Goal: Transaction & Acquisition: Purchase product/service

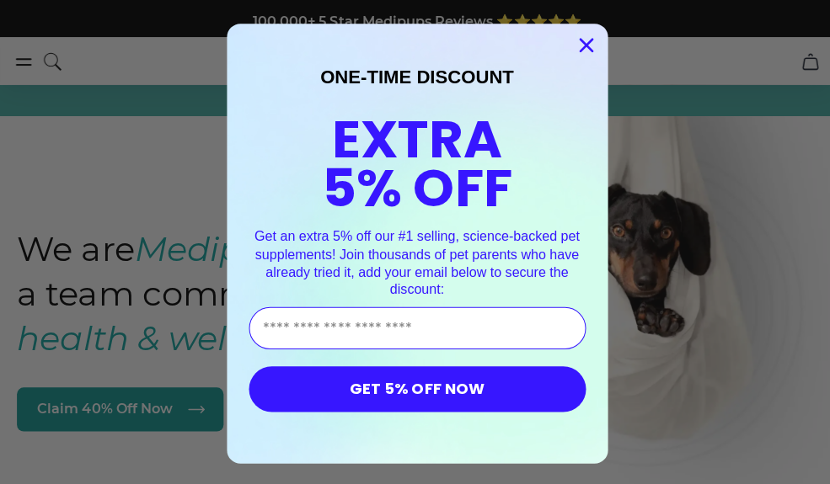
scroll to position [8, 0]
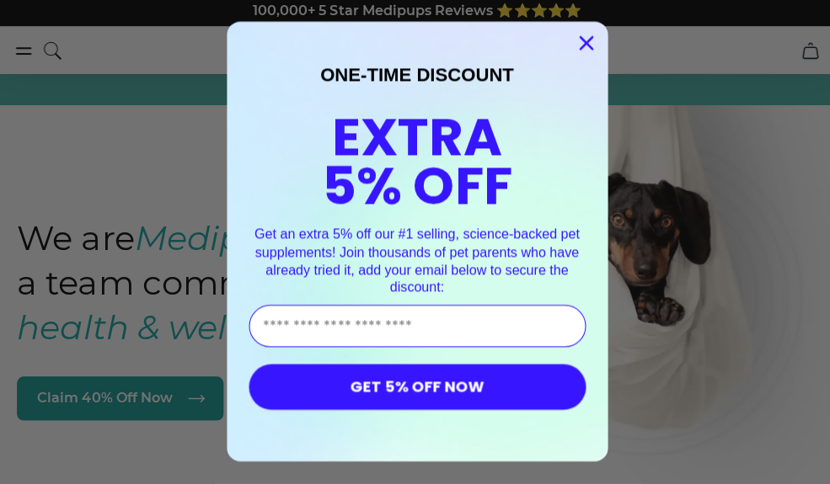
click at [280, 330] on input "Enter Your Email Address" at bounding box center [415, 327] width 335 height 42
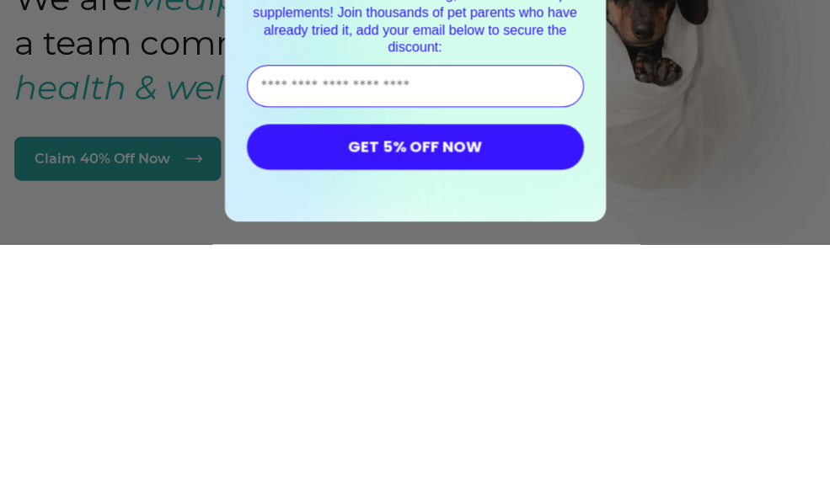
type input "**********"
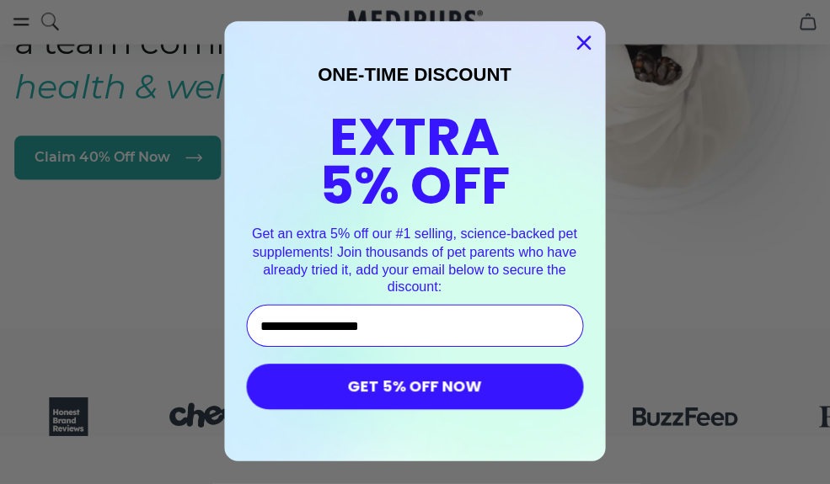
click at [512, 388] on button "GET 5% OFF NOW" at bounding box center [415, 387] width 335 height 45
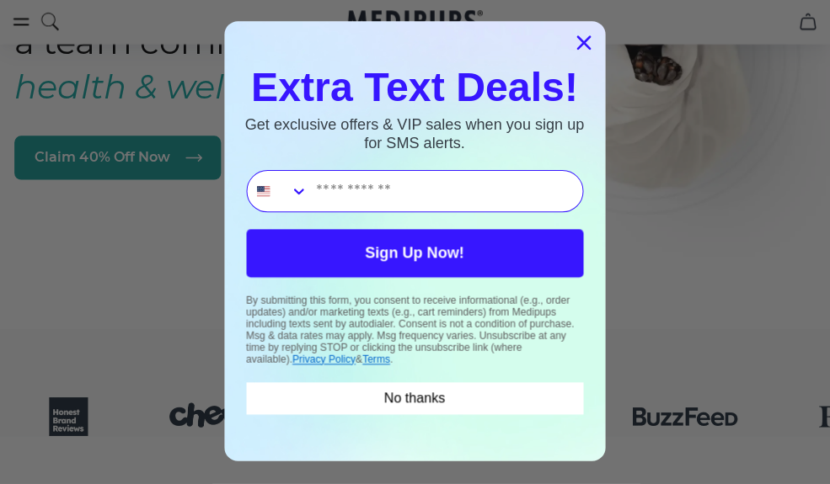
click at [506, 397] on button "No thanks" at bounding box center [415, 399] width 335 height 32
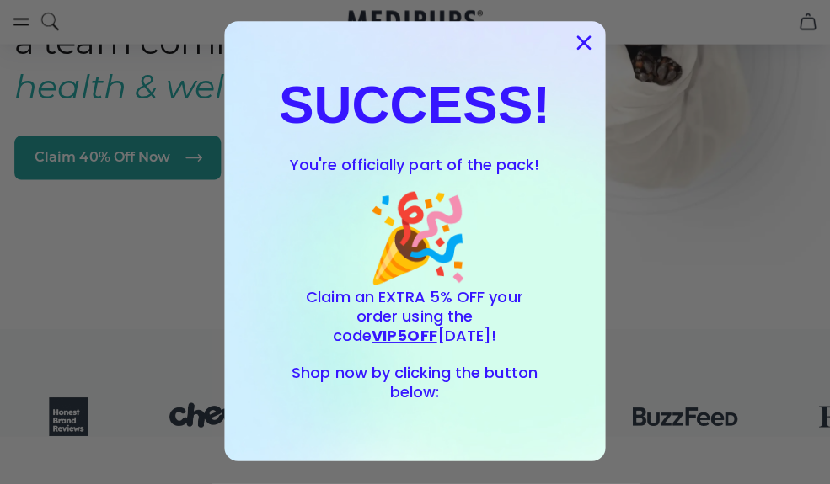
click at [585, 49] on circle "Close dialog" at bounding box center [583, 44] width 28 height 28
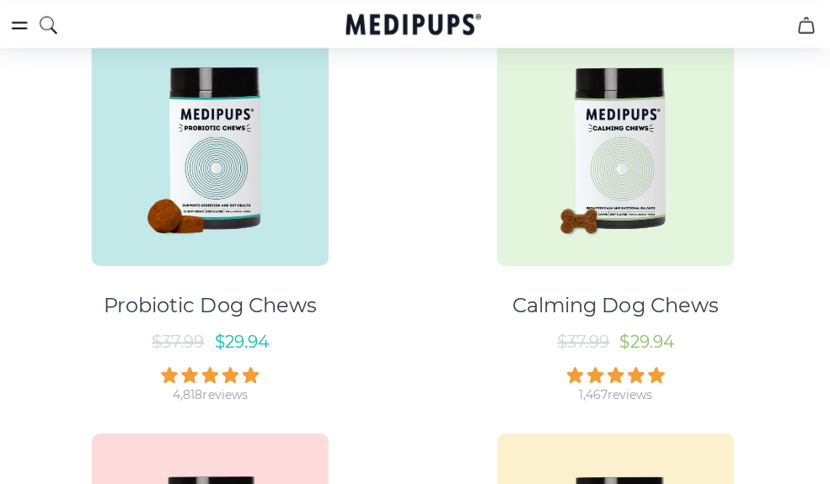
scroll to position [961, 0]
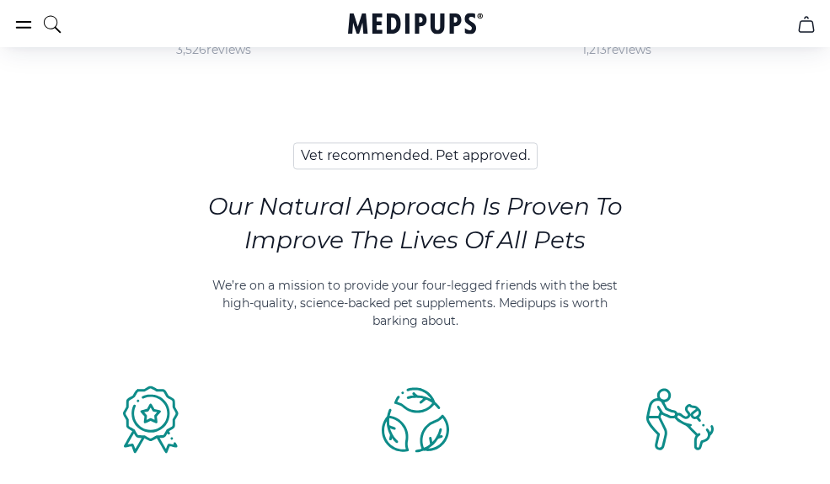
click at [61, 331] on section "Vet recommended. Pet approved. Our Natural Approach Is Proven To Improve The Li…" at bounding box center [415, 339] width 830 height 444
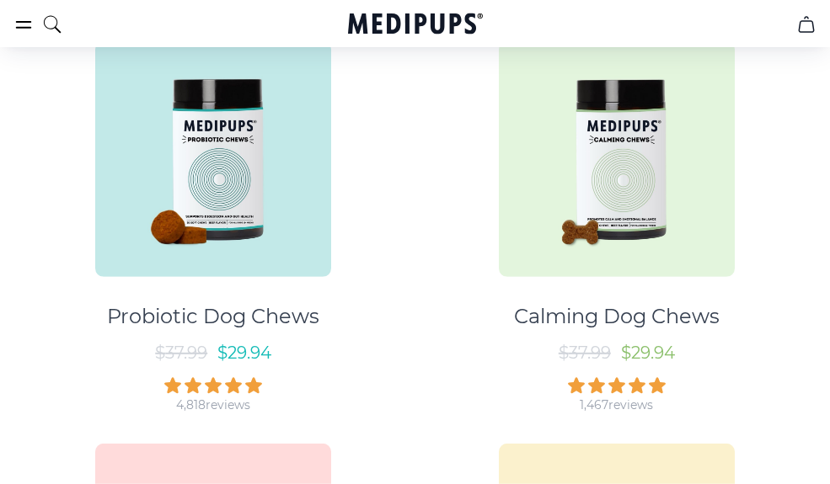
scroll to position [962, 0]
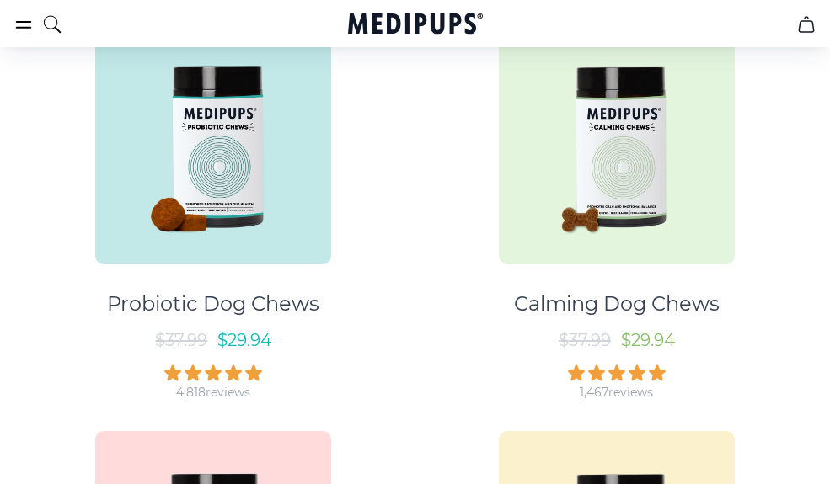
click at [157, 212] on img at bounding box center [213, 147] width 236 height 236
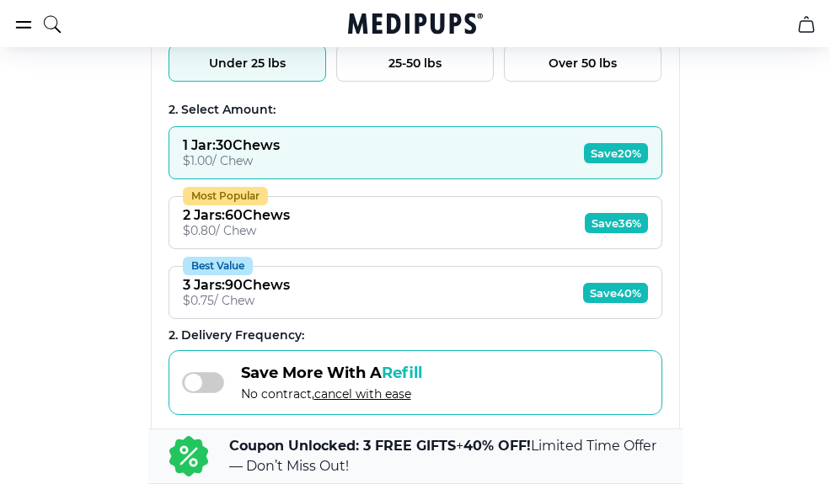
scroll to position [1321, 0]
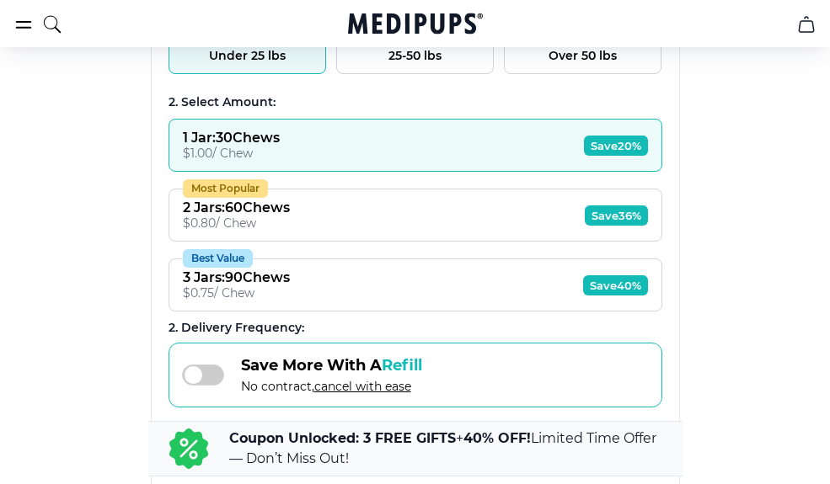
click at [587, 295] on span "Save 40%" at bounding box center [615, 285] width 65 height 20
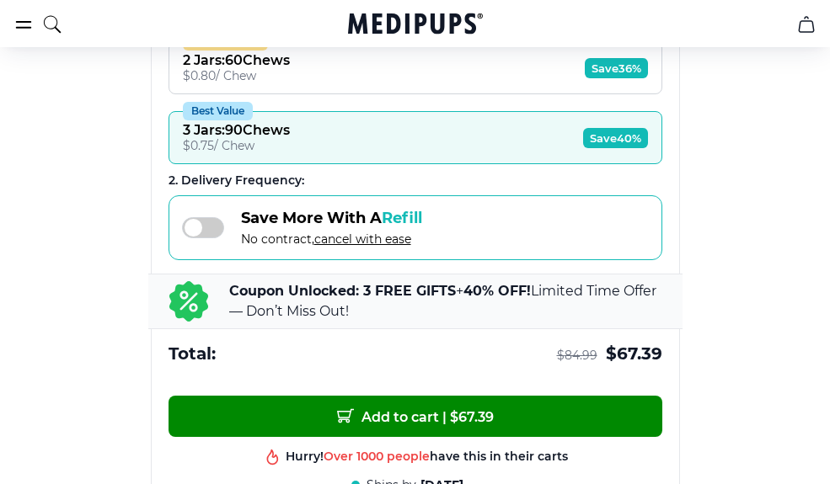
scroll to position [1471, 0]
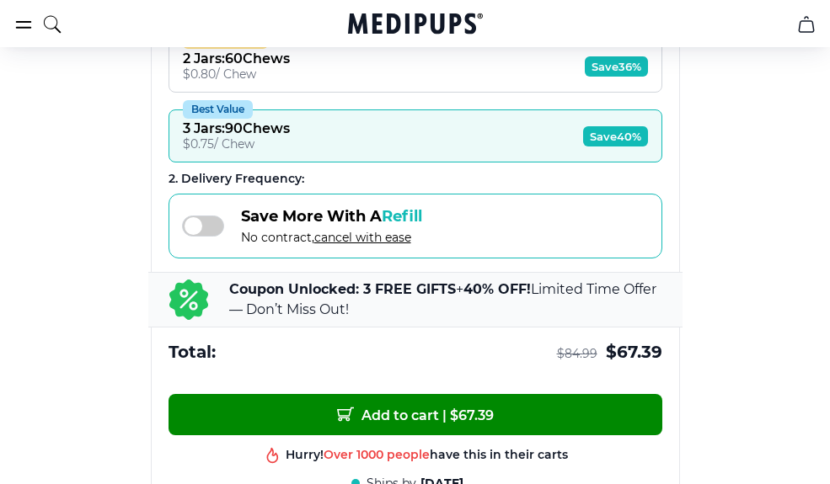
click at [618, 313] on p "Coupon Unlocked: 3 FREE GIFTS + 40% OFF! Limited Time Offer — Don’t Miss Out!" at bounding box center [445, 300] width 433 height 40
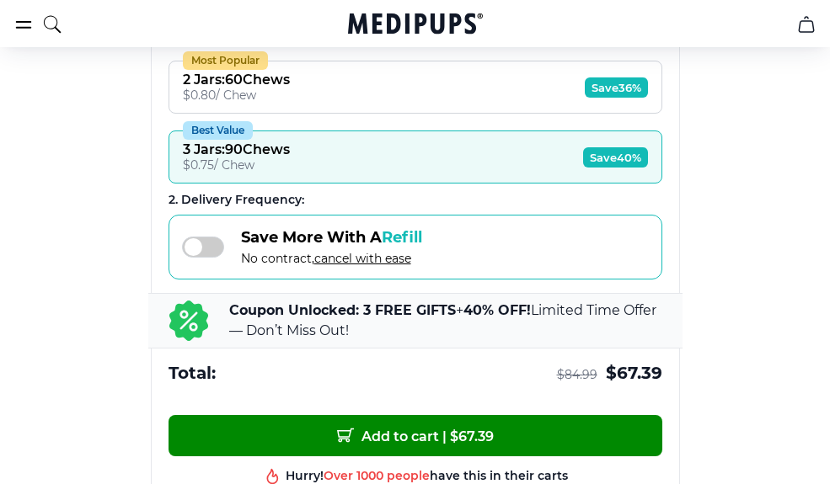
scroll to position [1444, 0]
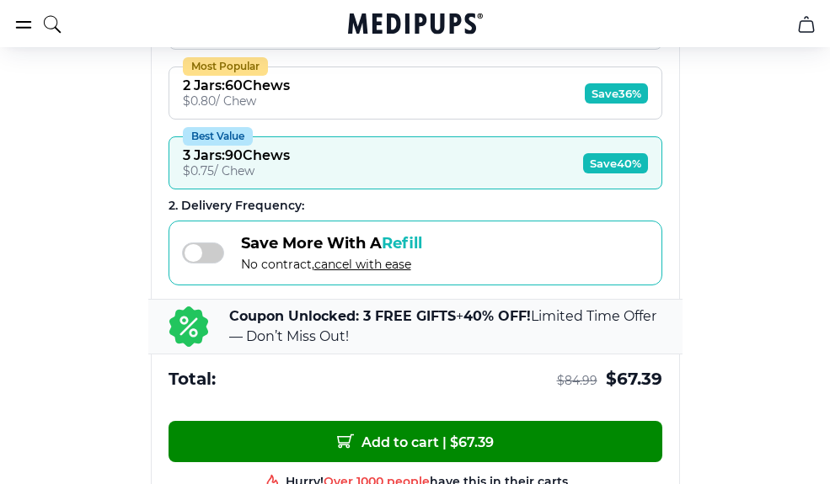
click at [215, 254] on span at bounding box center [203, 253] width 42 height 21
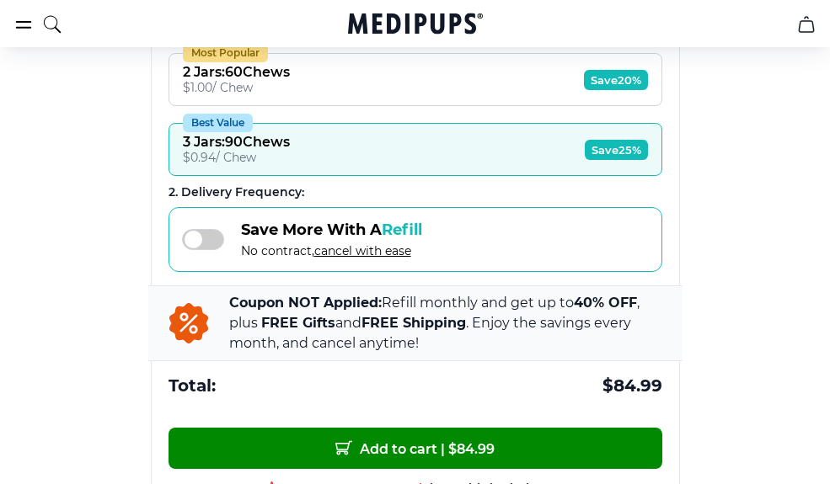
click at [208, 242] on span at bounding box center [203, 239] width 42 height 21
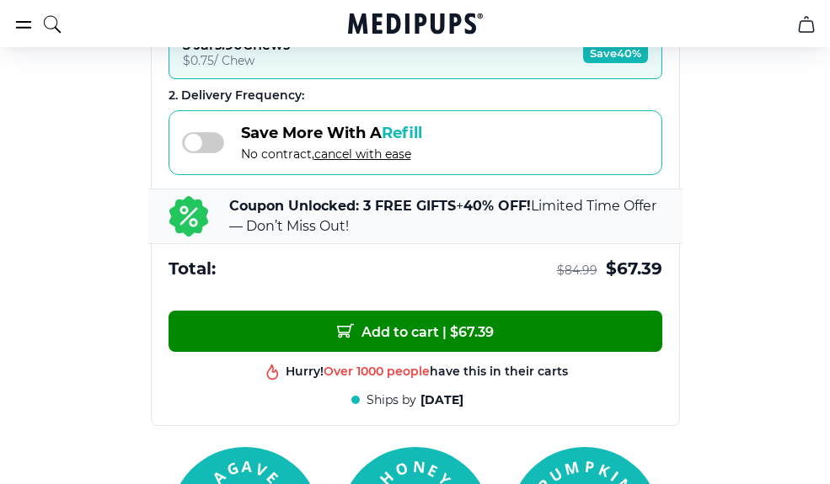
scroll to position [1556, 0]
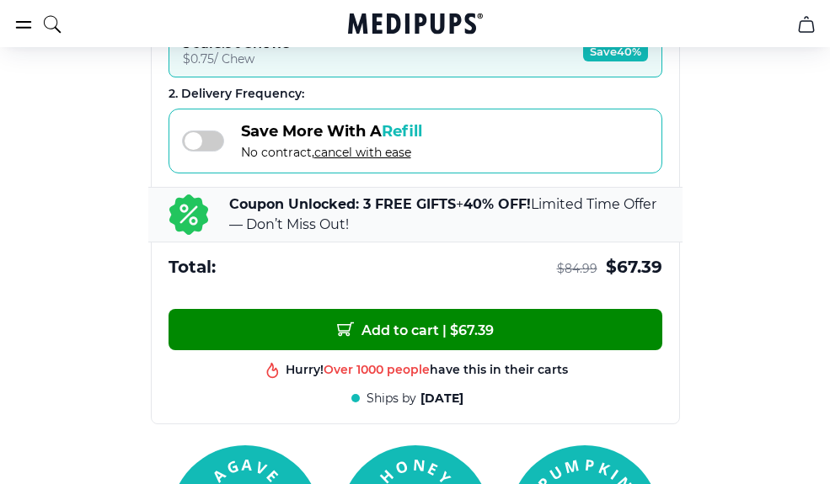
click at [620, 335] on button "Add to cart | $ 67.39" at bounding box center [415, 329] width 494 height 41
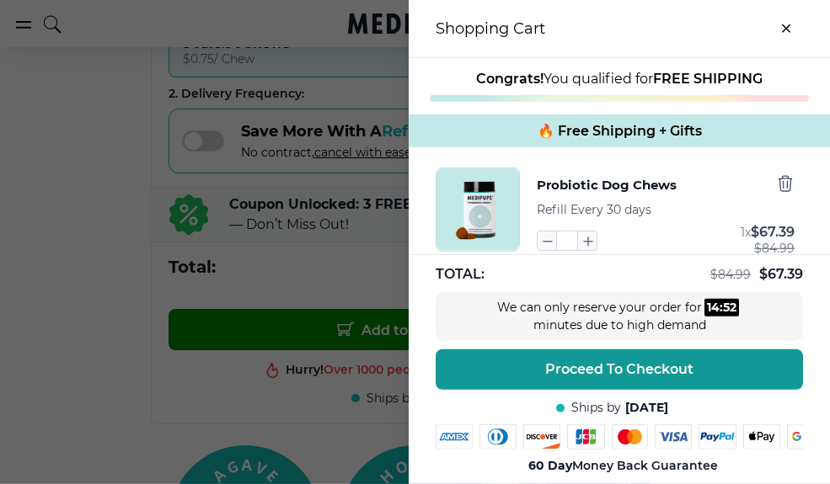
click at [93, 286] on div at bounding box center [415, 242] width 830 height 484
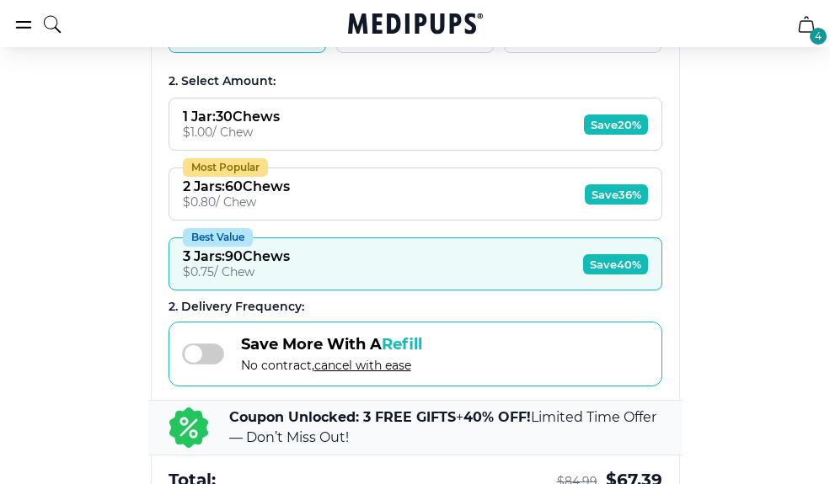
scroll to position [1323, 0]
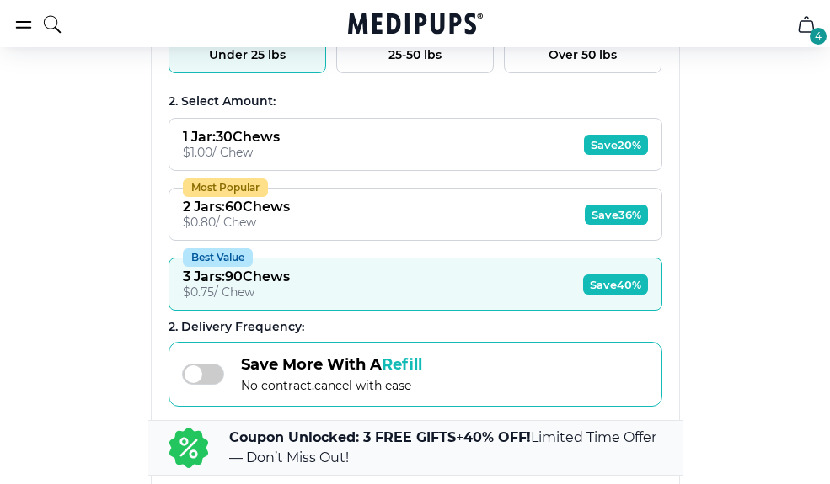
click at [615, 295] on span "Save 40%" at bounding box center [615, 285] width 65 height 20
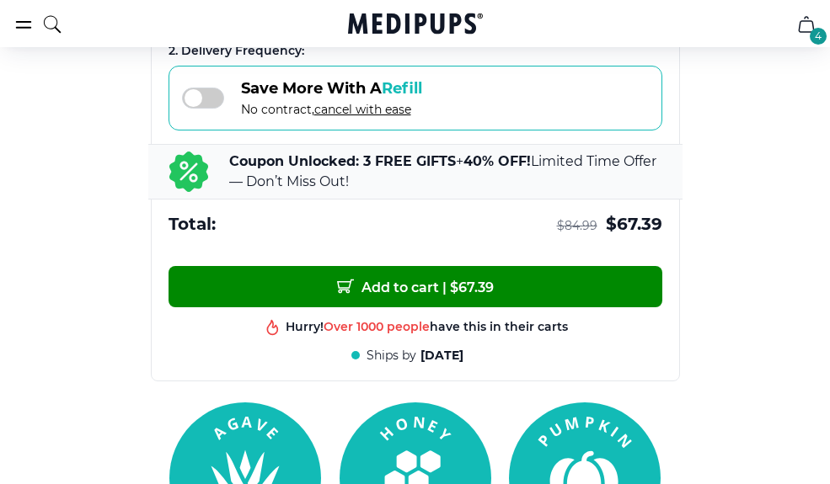
scroll to position [1675, 0]
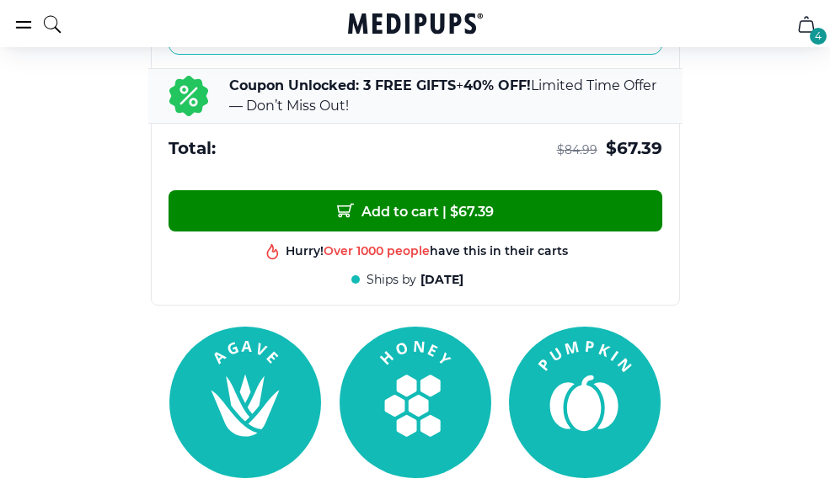
click at [814, 27] on icon "cart" at bounding box center [806, 24] width 20 height 20
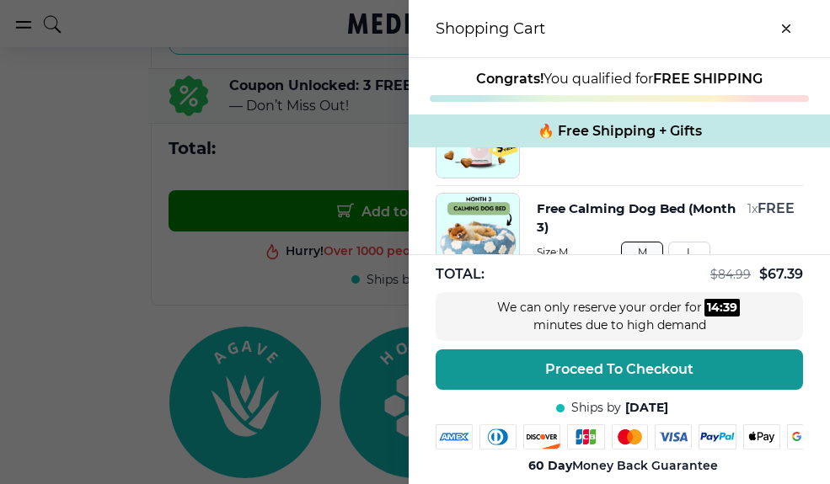
scroll to position [174, 0]
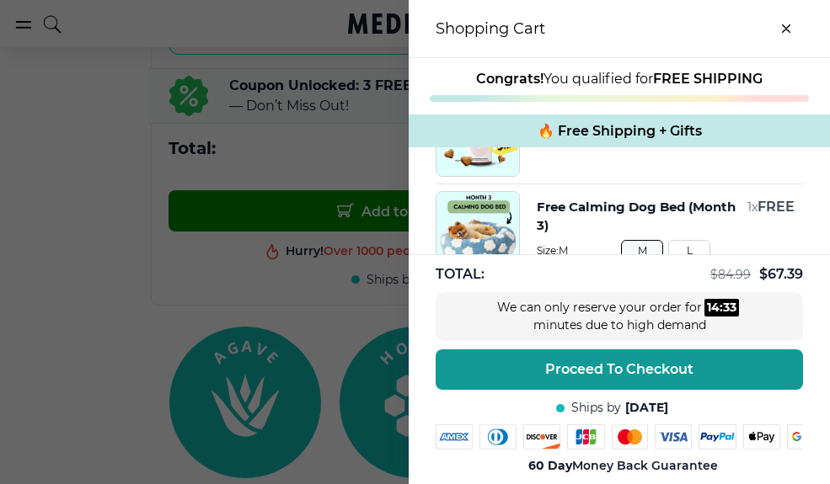
click at [688, 258] on button "L" at bounding box center [689, 250] width 42 height 21
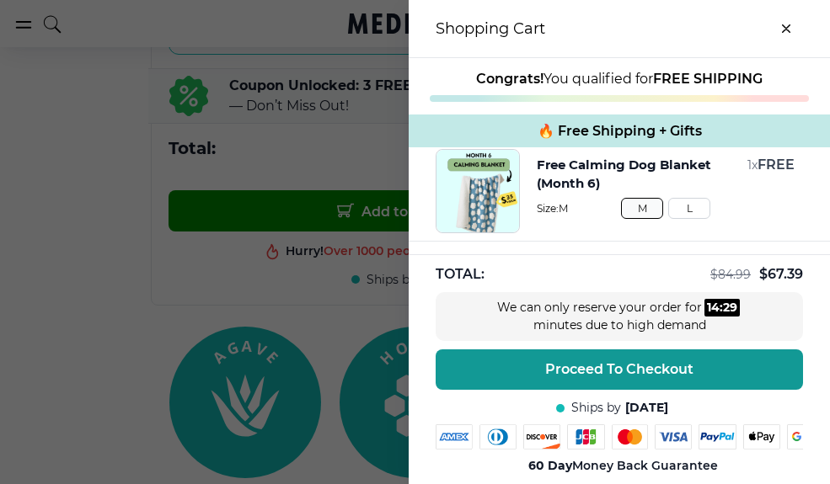
scroll to position [313, 0]
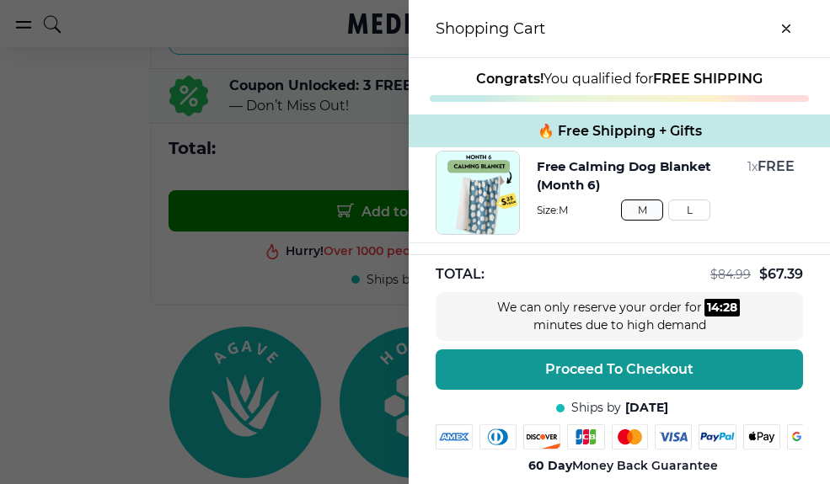
click at [695, 221] on button "L" at bounding box center [689, 210] width 42 height 21
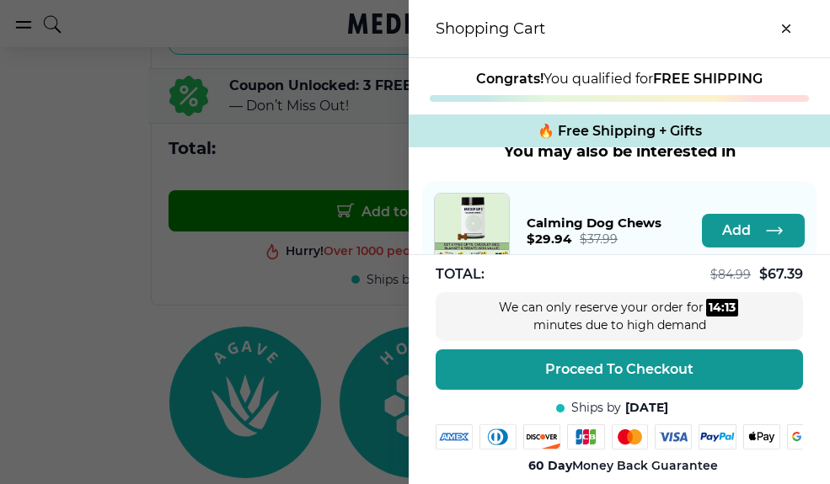
scroll to position [426, 0]
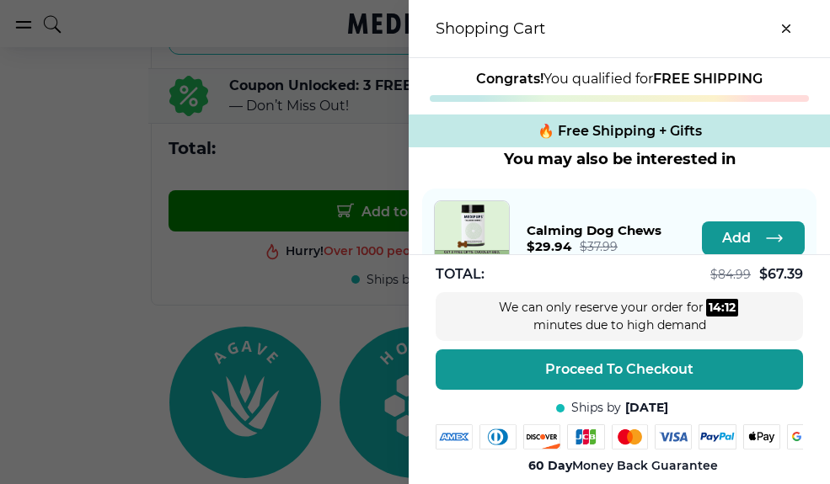
click at [756, 245] on button "Add" at bounding box center [753, 239] width 103 height 34
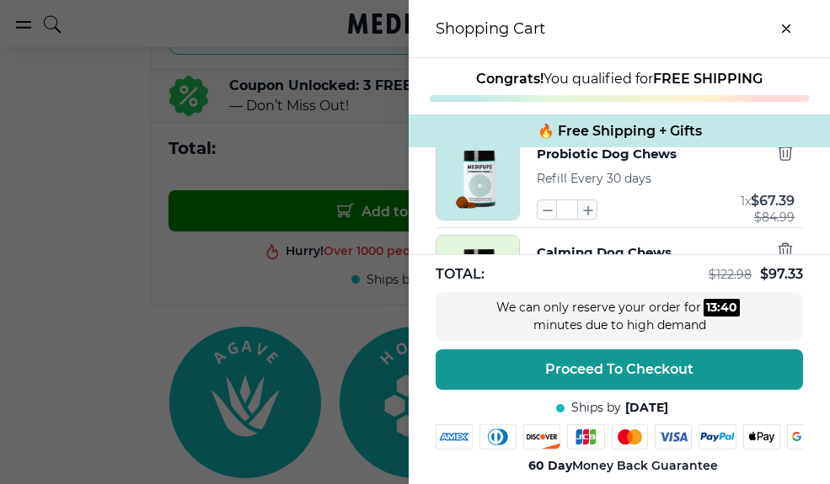
scroll to position [29, 0]
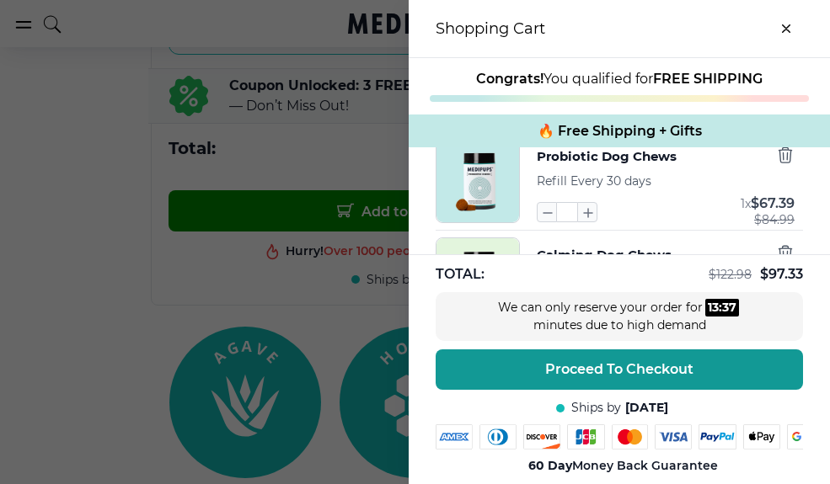
click at [550, 222] on icon "button" at bounding box center [546, 212] width 19 height 19
click at [491, 196] on img "button" at bounding box center [477, 181] width 83 height 83
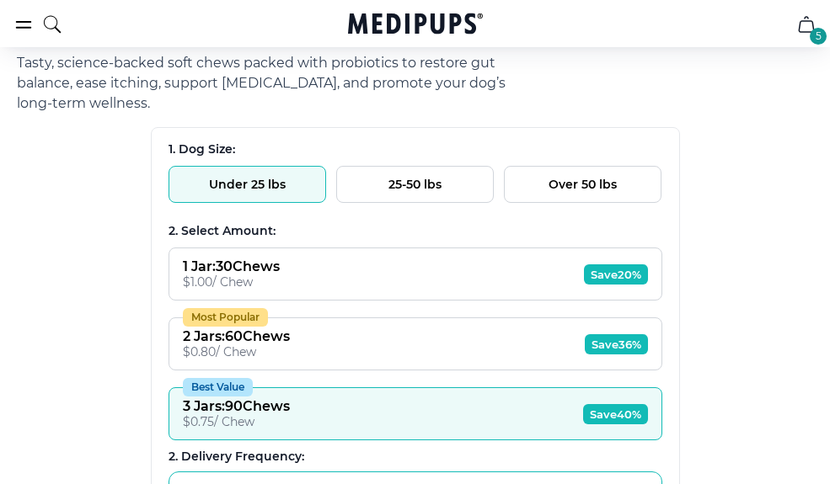
scroll to position [1195, 0]
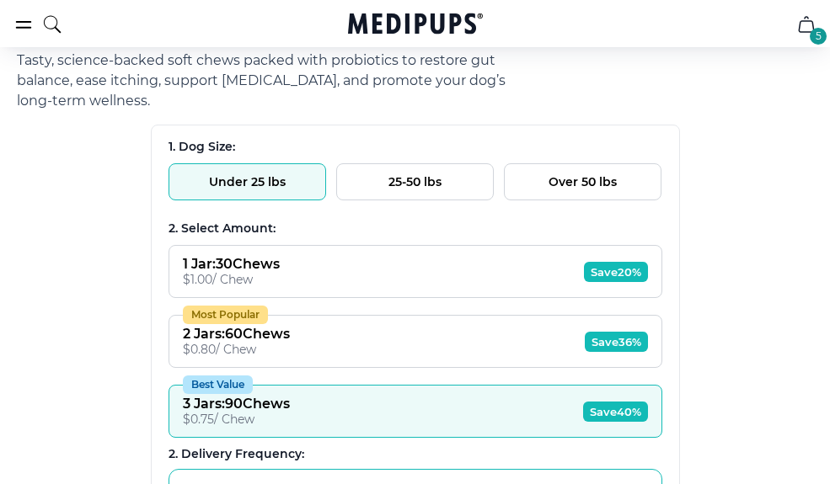
click at [626, 356] on button "Most Popular 2 Jars : 60 Chews $ 0.80 / Chew Save 36%" at bounding box center [415, 341] width 494 height 53
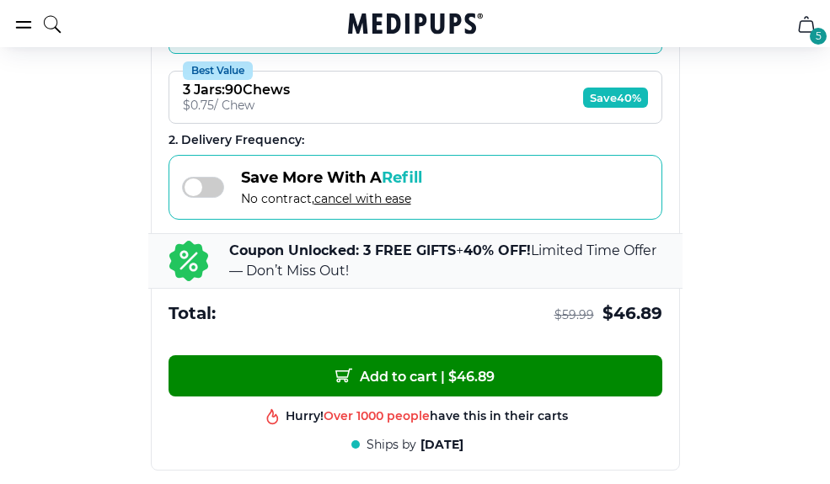
scroll to position [1550, 0]
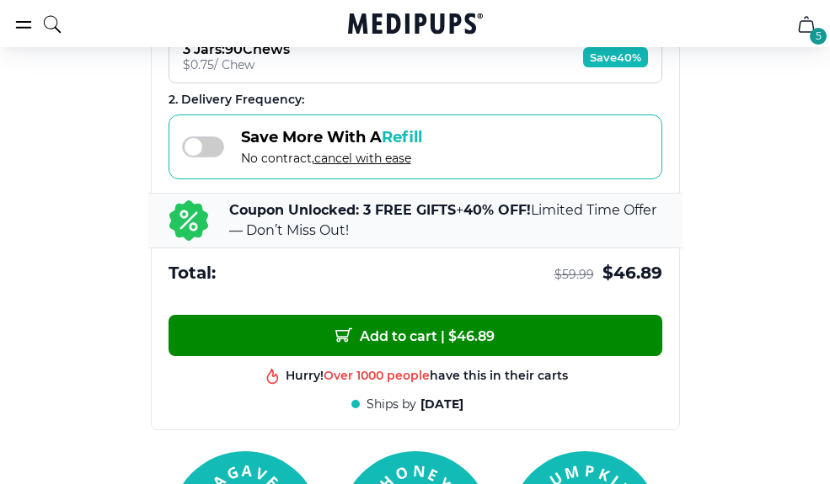
click at [620, 347] on button "Add to cart | $ 46.89" at bounding box center [415, 335] width 494 height 41
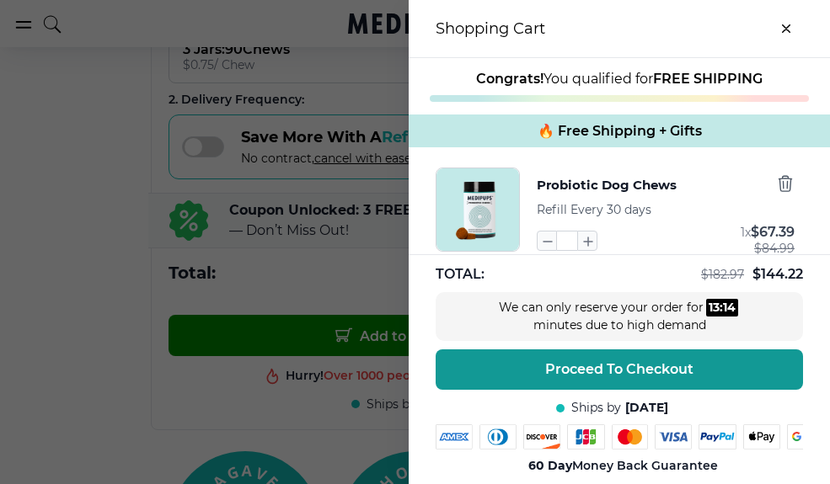
scroll to position [0, 0]
click at [779, 192] on icon "button" at bounding box center [785, 183] width 19 height 19
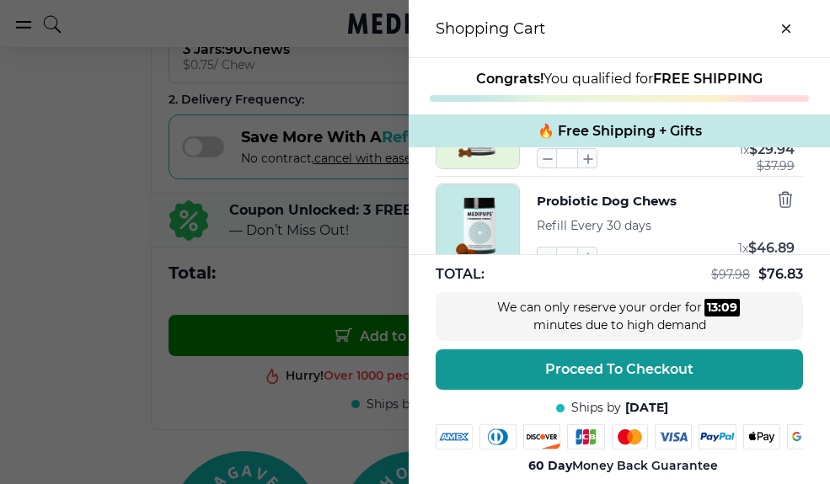
scroll to position [83, 0]
click at [826, 231] on div "Calming Dog Chews Refill Every 30 days * 1 x $ 29.94 $ 37.99 Probiotic Dog Chew…" at bounding box center [619, 317] width 421 height 506
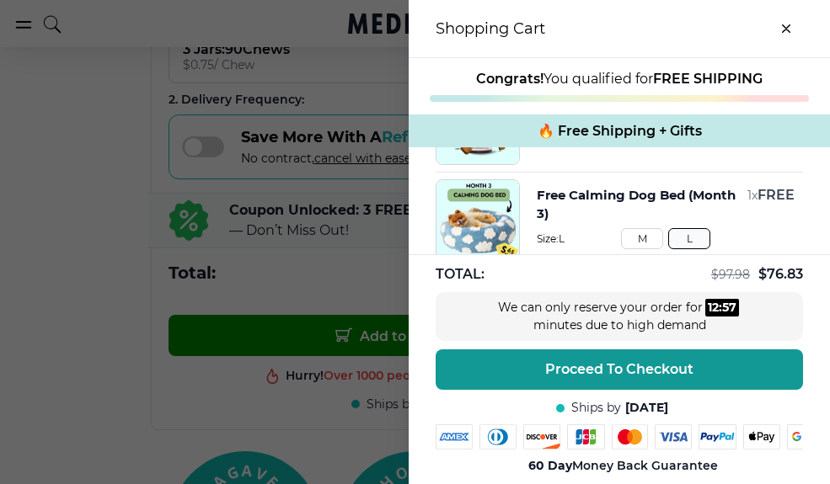
scroll to position [287, 0]
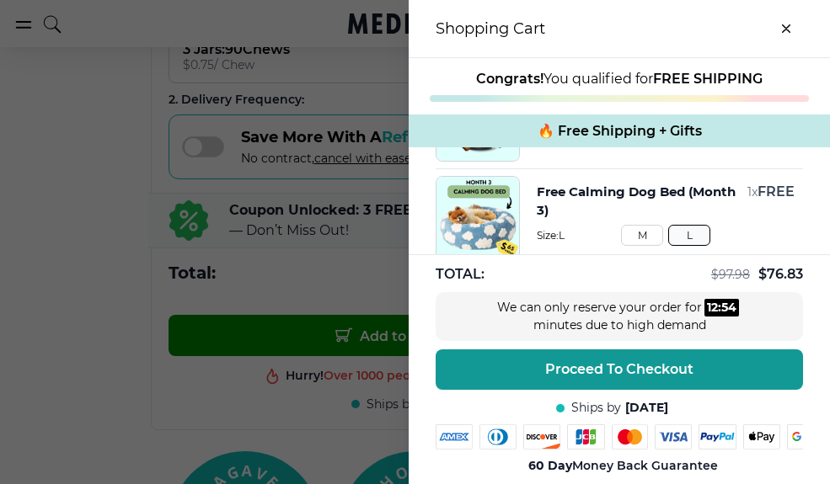
click at [696, 246] on button "L" at bounding box center [689, 235] width 42 height 21
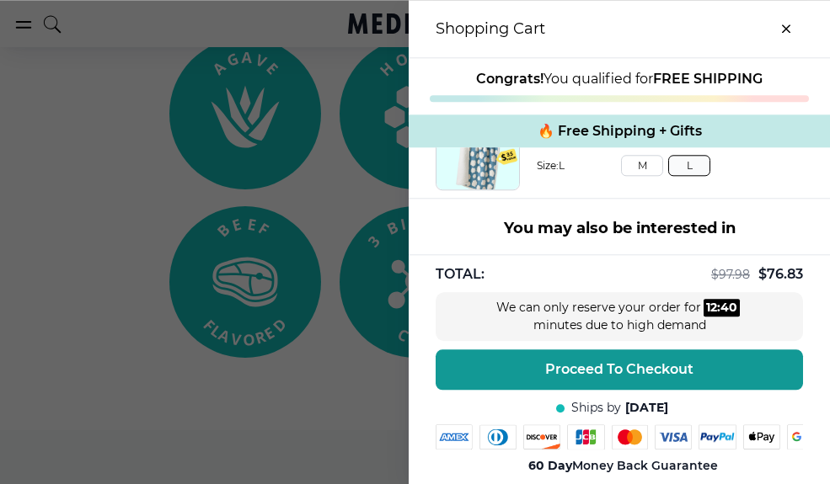
scroll to position [1964, 0]
click at [789, 29] on icon "close-cart" at bounding box center [786, 28] width 8 height 8
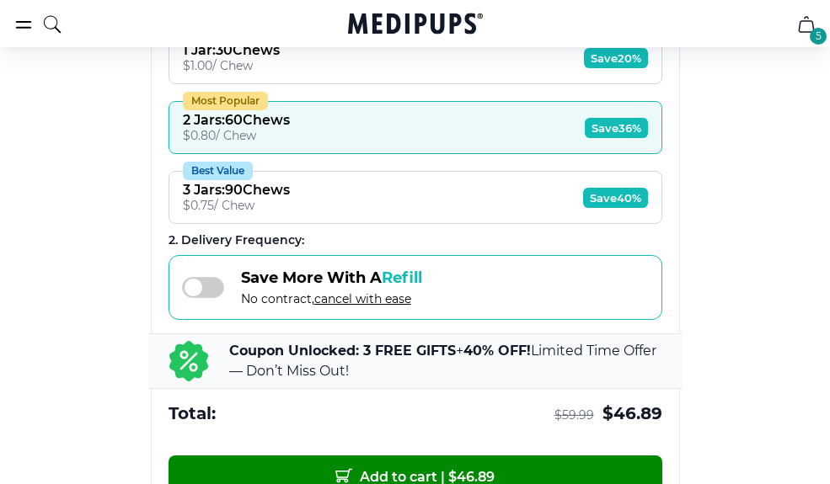
scroll to position [1409, 0]
click at [228, 127] on div "2 Jars : 60 Chews" at bounding box center [236, 120] width 107 height 16
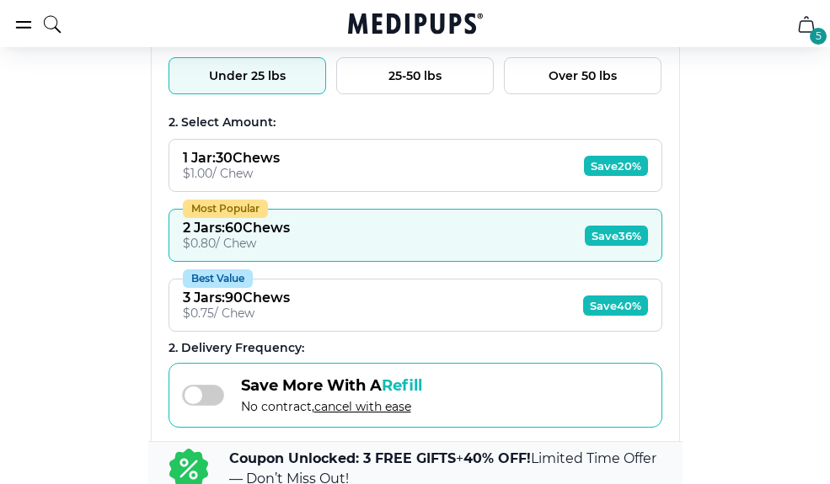
scroll to position [1301, 0]
click at [824, 18] on button "5" at bounding box center [806, 24] width 40 height 40
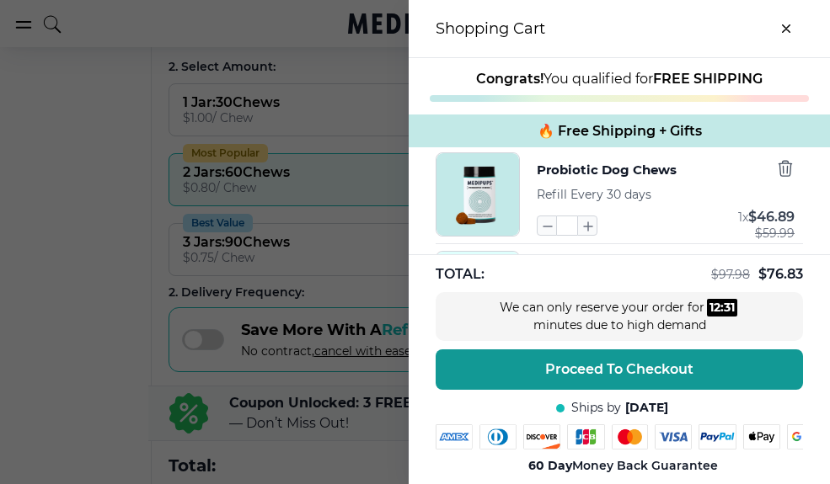
scroll to position [112, 0]
click at [778, 176] on icon "button" at bounding box center [785, 170] width 19 height 19
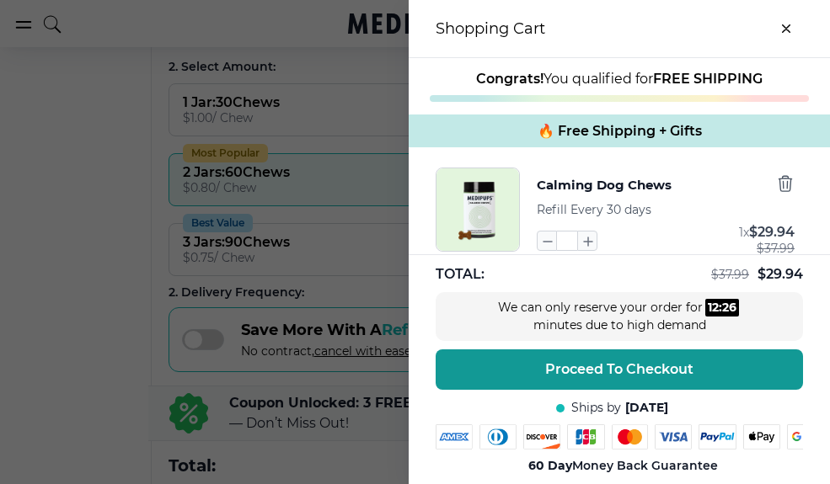
scroll to position [0, 0]
click at [784, 185] on icon "button" at bounding box center [785, 183] width 19 height 19
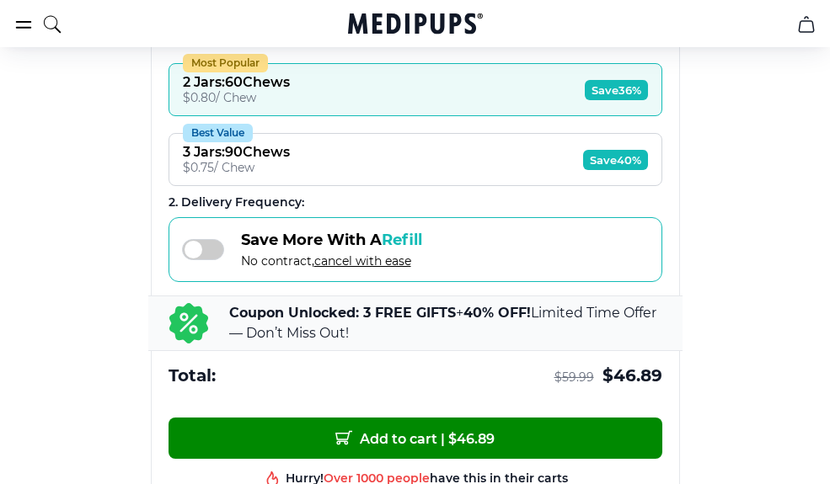
scroll to position [1441, 0]
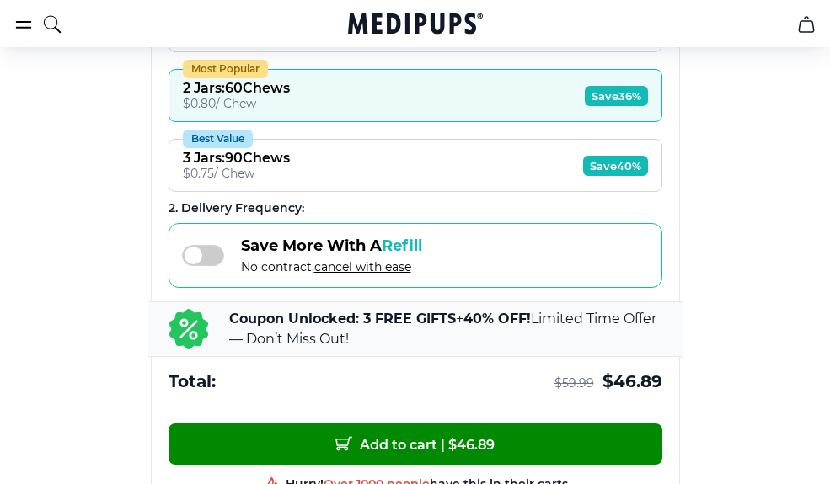
click at [614, 453] on button "Add to cart | $ 46.89" at bounding box center [415, 444] width 494 height 41
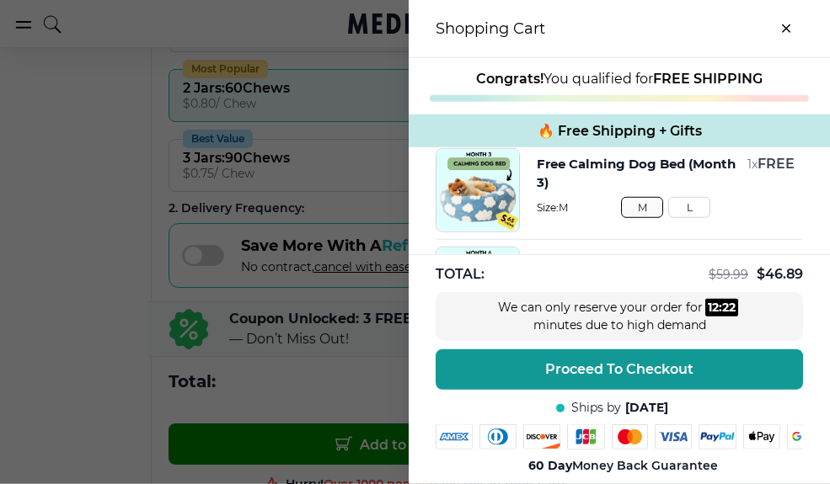
scroll to position [216, 0]
click at [696, 217] on button "L" at bounding box center [689, 208] width 42 height 21
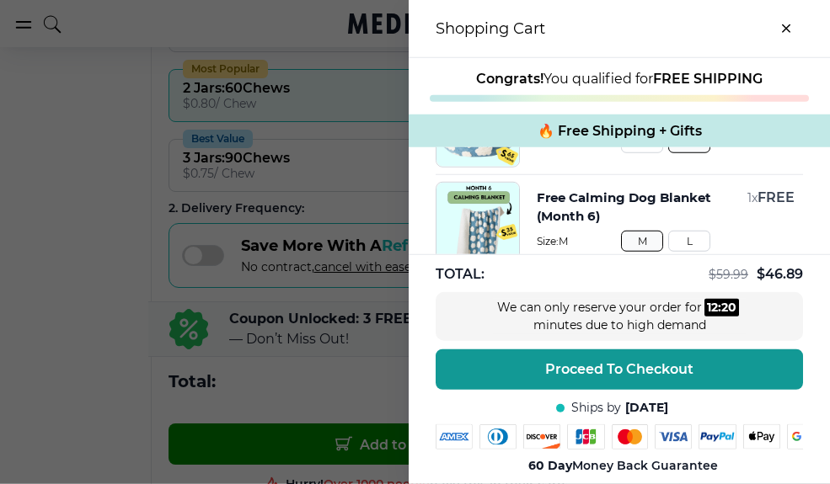
scroll to position [285, 0]
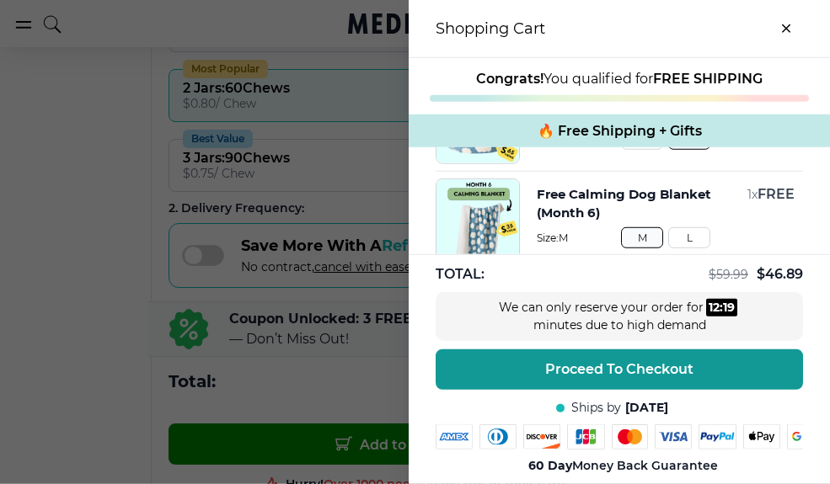
click at [697, 245] on button "L" at bounding box center [689, 237] width 42 height 21
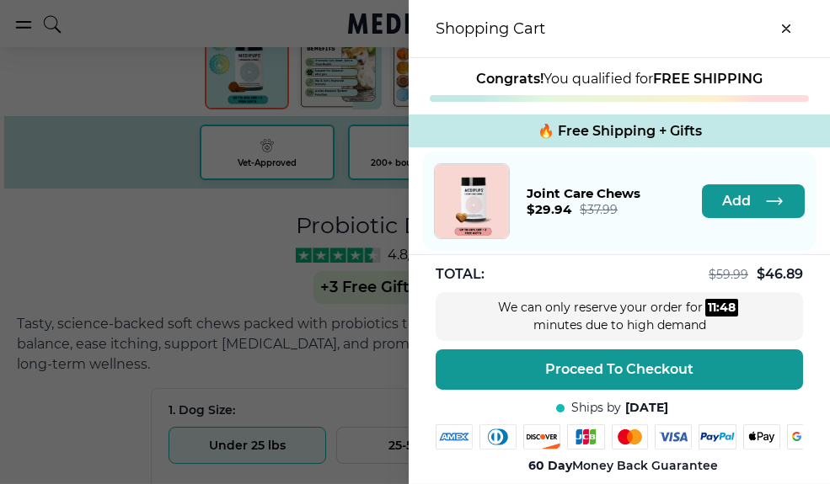
scroll to position [573, 0]
click at [677, 378] on span "Proceed To Checkout" at bounding box center [619, 369] width 148 height 17
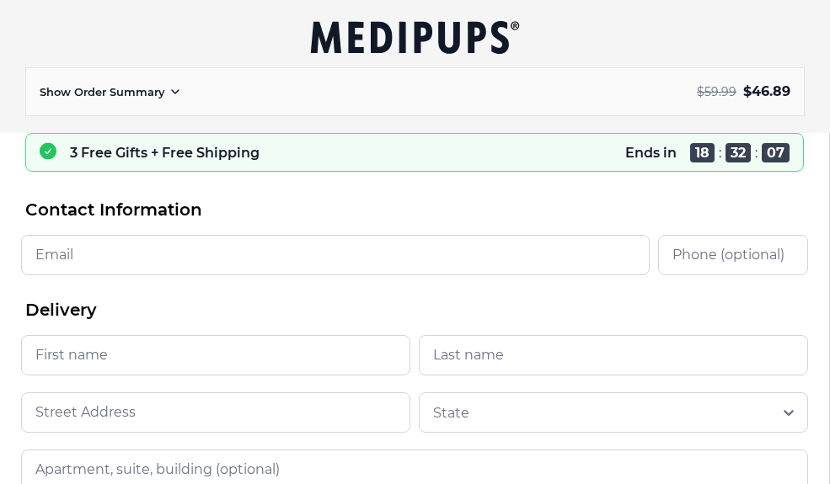
click at [65, 262] on input "Email" at bounding box center [335, 255] width 628 height 40
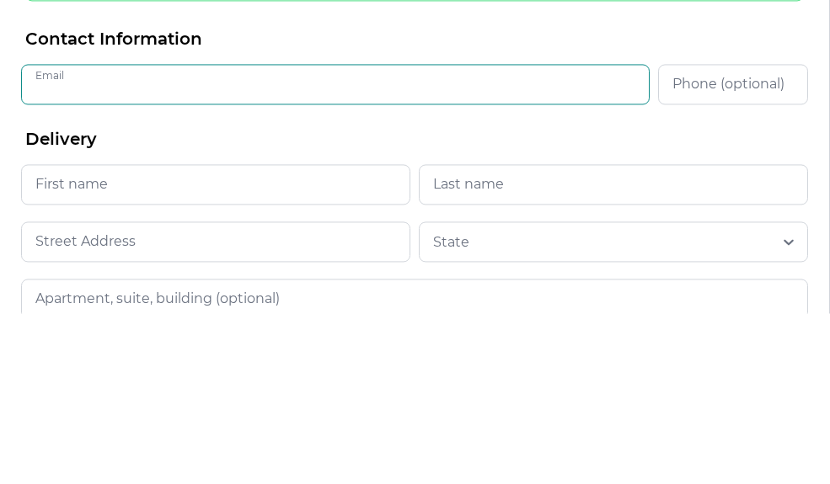
type input "**********"
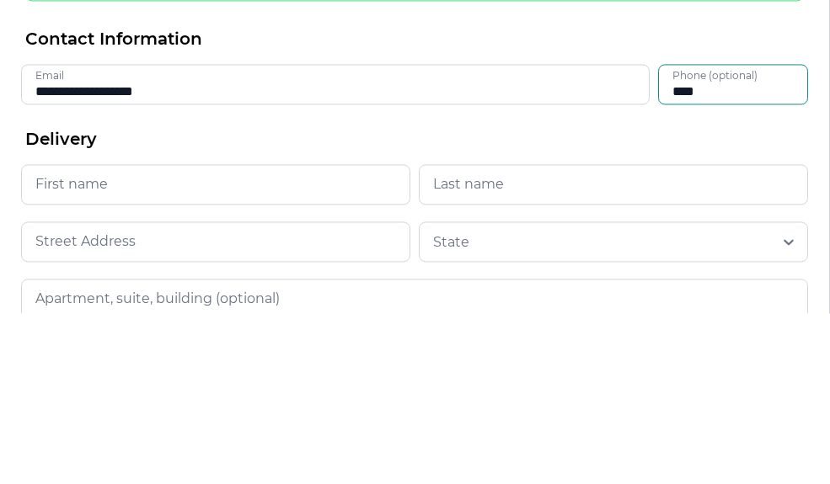
type input "**********"
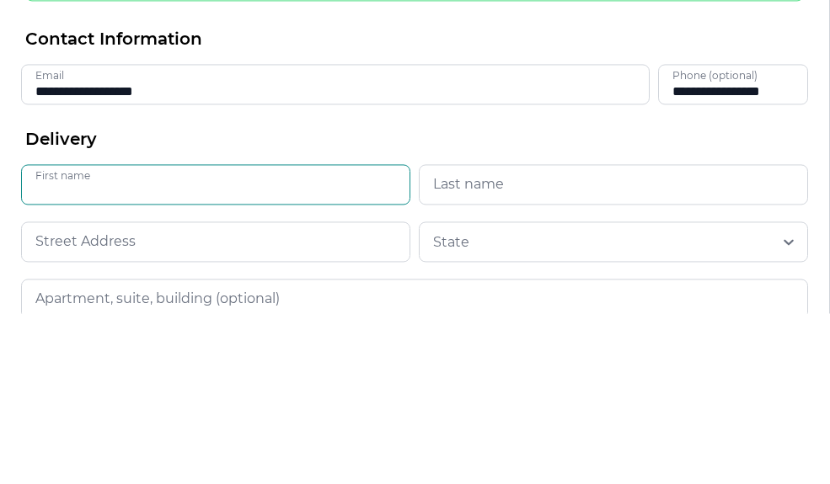
scroll to position [170, 0]
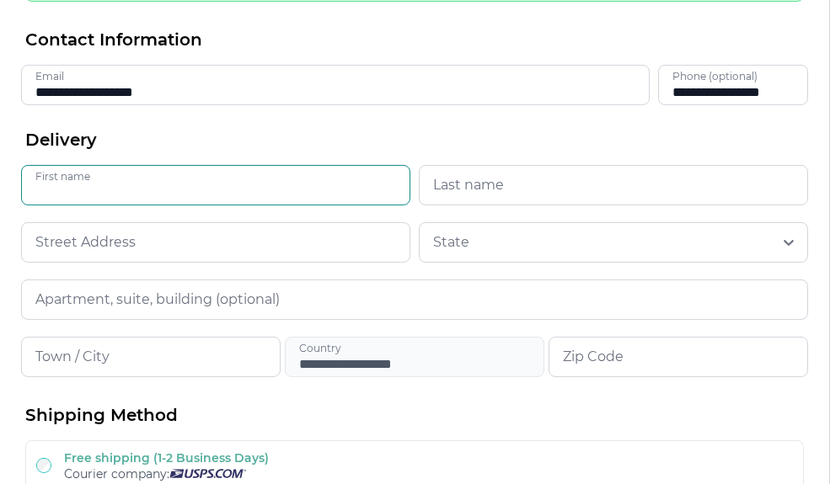
click at [55, 191] on input "First name" at bounding box center [215, 185] width 389 height 40
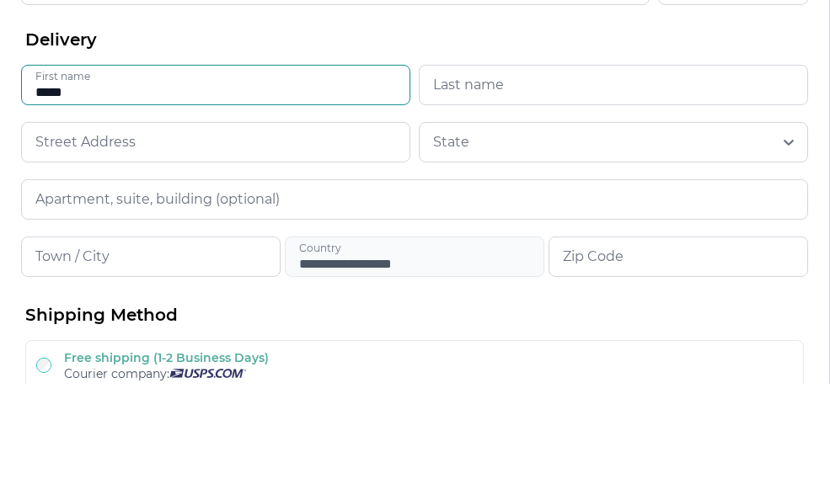
type input "*****"
click at [510, 165] on input "Last name" at bounding box center [613, 185] width 389 height 40
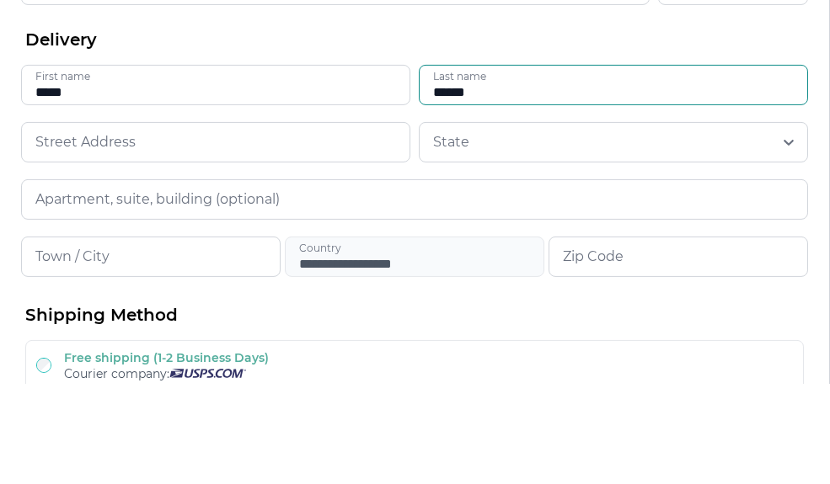
type input "******"
click at [274, 222] on input at bounding box center [215, 242] width 389 height 40
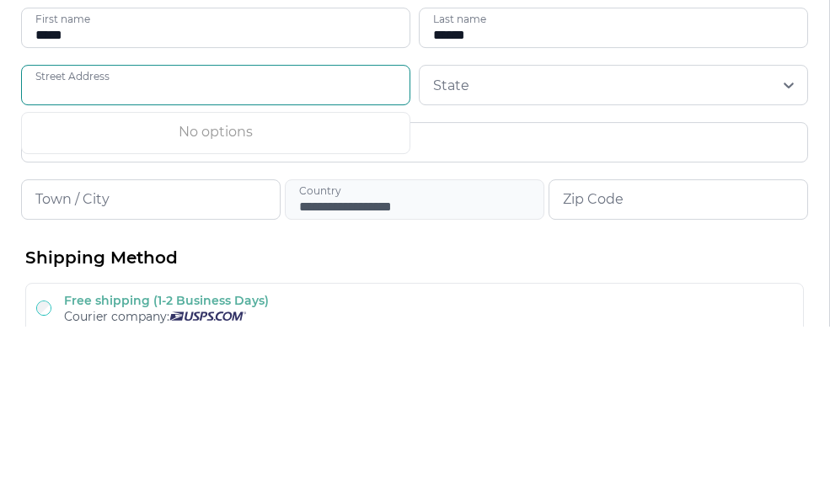
type input "**********"
type input "**"
type input "*******"
type input "*****"
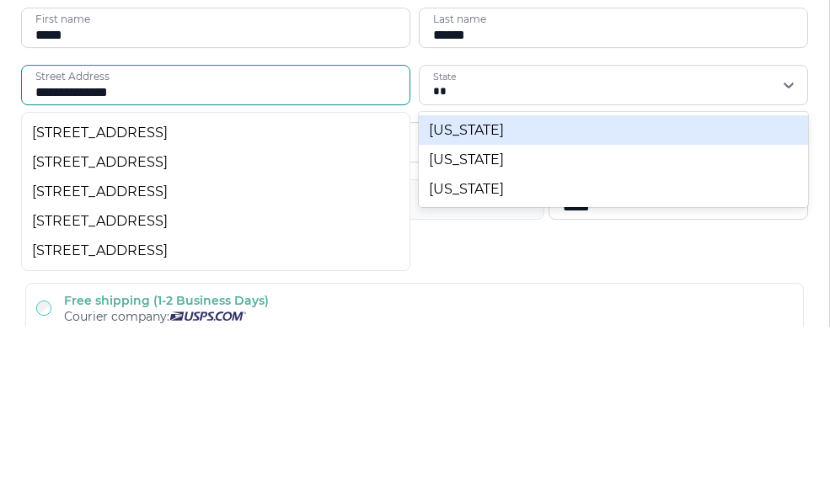
scroll to position [328, 0]
click at [61, 127] on div "[STREET_ADDRESS]" at bounding box center [215, 133] width 367 height 16
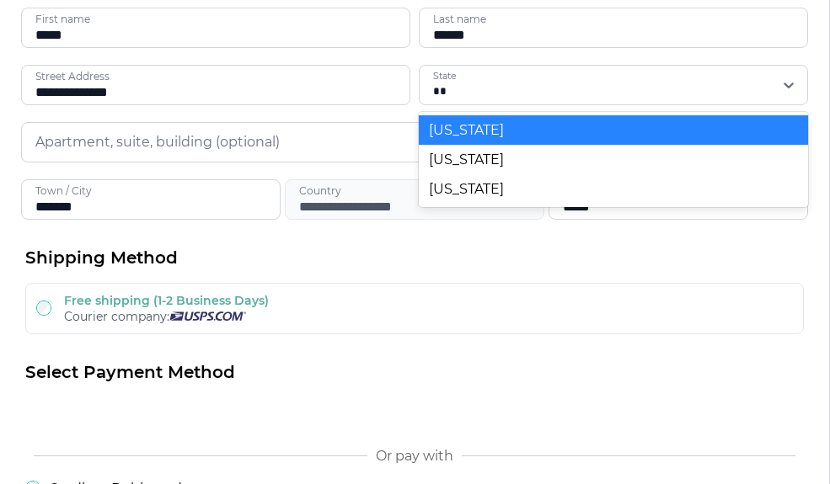
click at [598, 126] on div "[US_STATE]" at bounding box center [613, 129] width 389 height 29
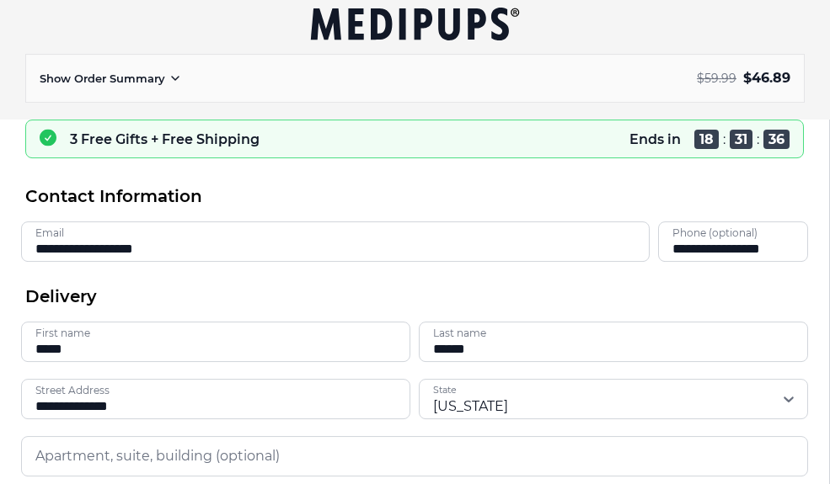
scroll to position [0, 0]
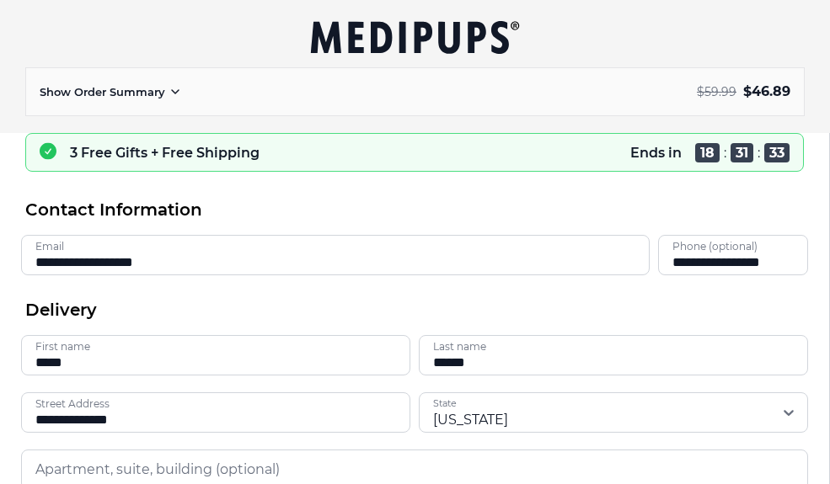
click at [84, 87] on p "Show Order Summary" at bounding box center [103, 92] width 126 height 16
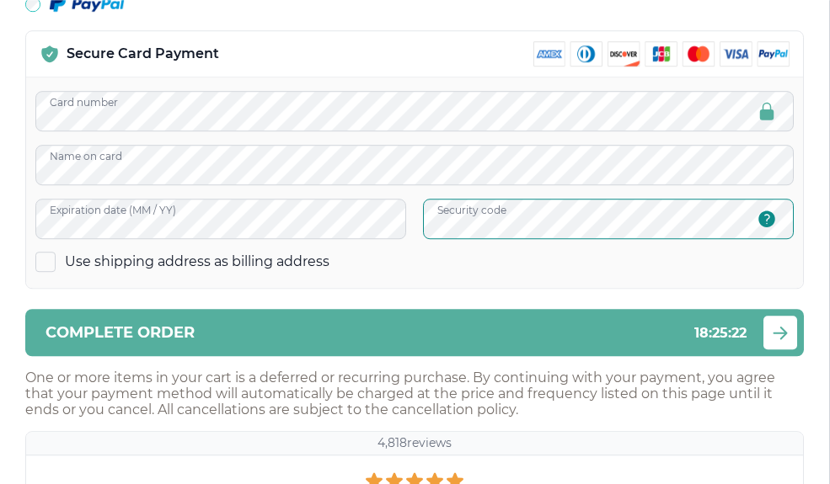
scroll to position [1801, 0]
click at [603, 349] on button "Complete order 18 : 25 : 21" at bounding box center [414, 332] width 778 height 47
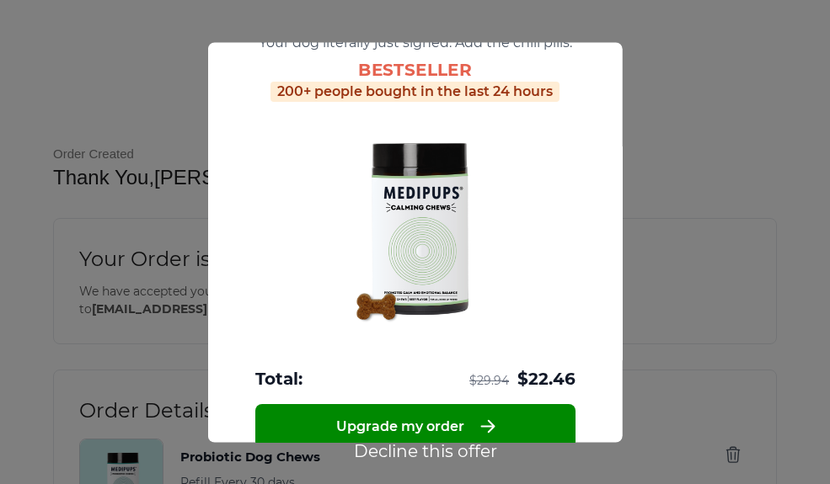
scroll to position [110, 0]
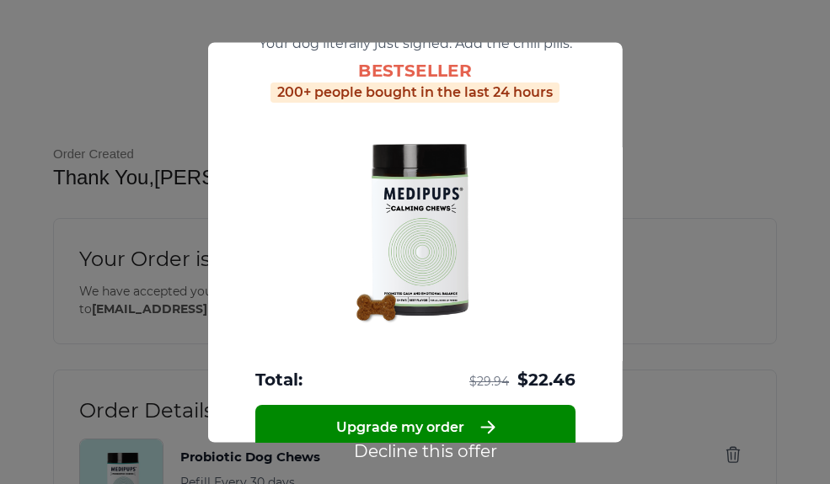
click at [558, 440] on button "Upgrade my order" at bounding box center [414, 427] width 321 height 45
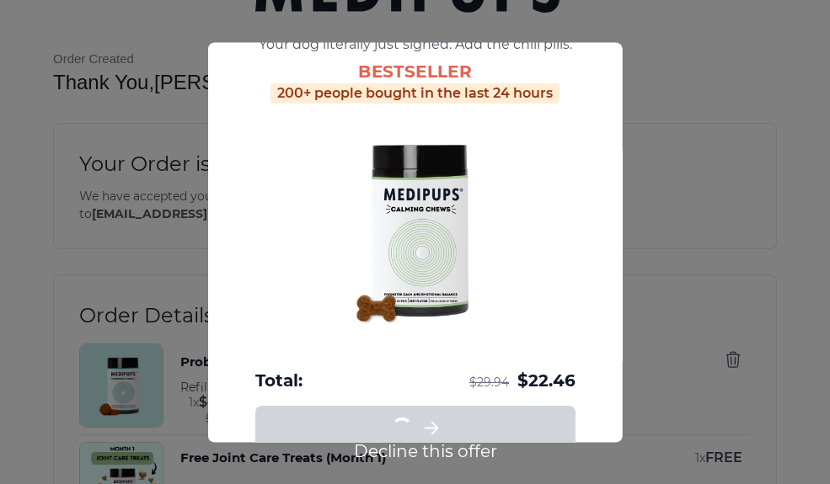
scroll to position [95, 0]
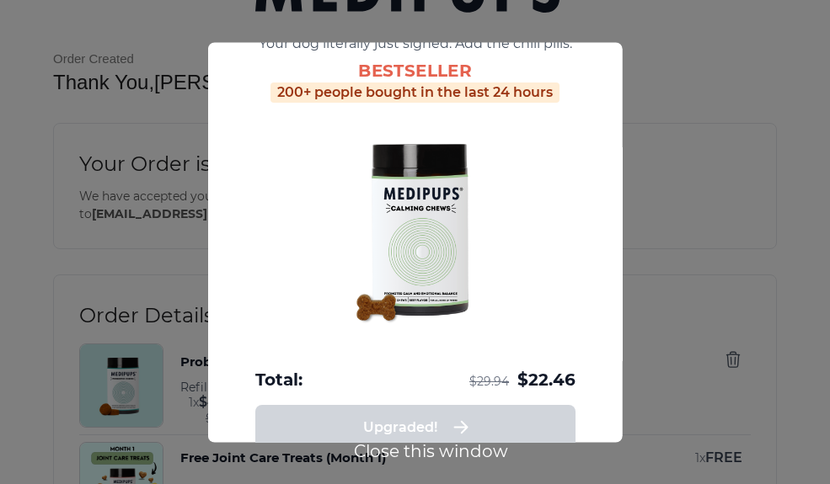
click at [657, 185] on div at bounding box center [415, 242] width 830 height 484
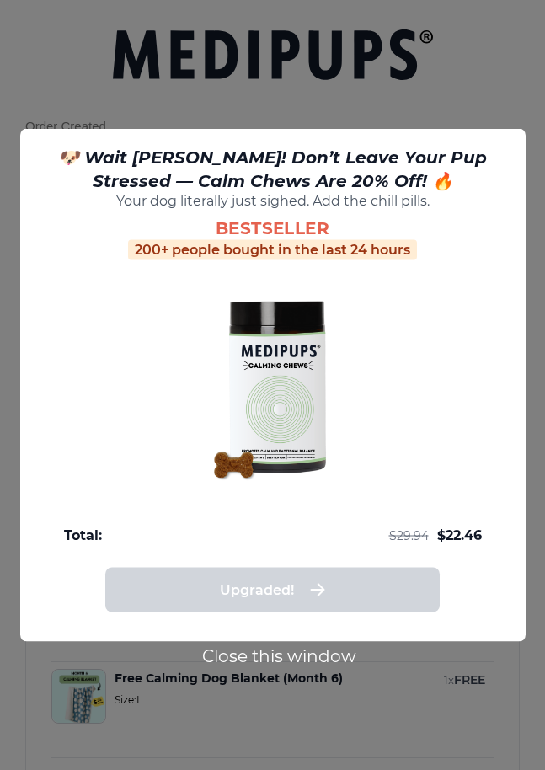
scroll to position [0, 0]
click at [230, 484] on button "Close this window" at bounding box center [279, 656] width 164 height 22
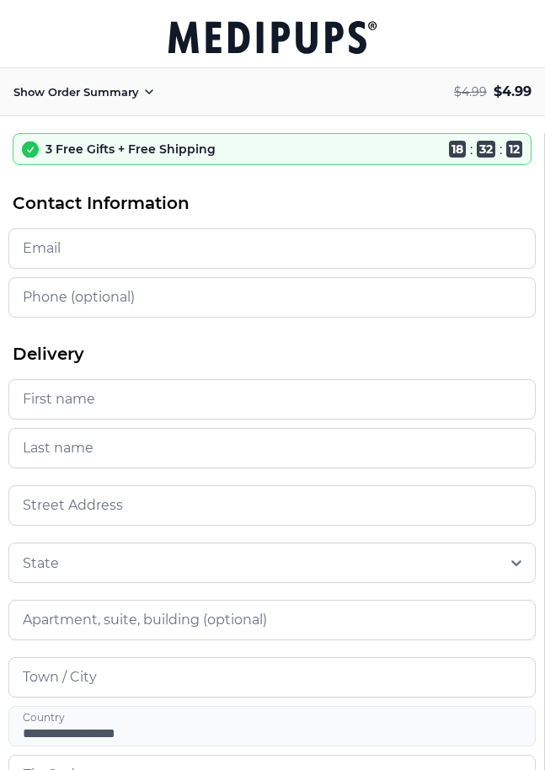
scroll to position [546, 0]
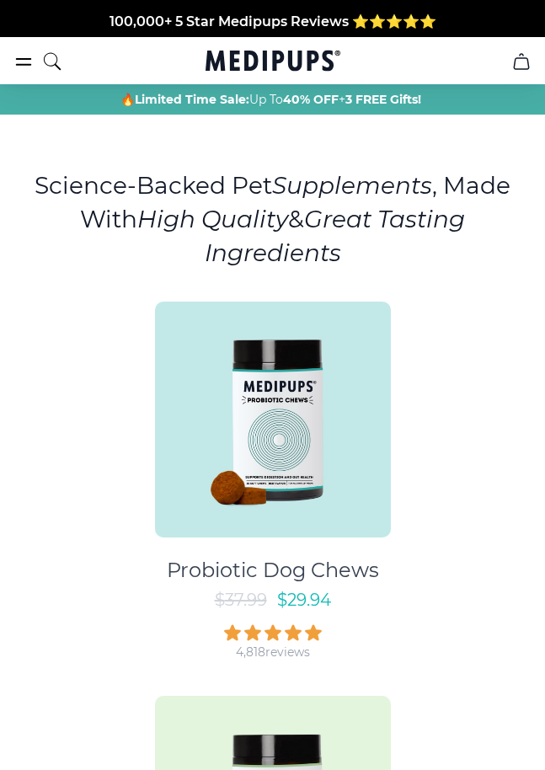
click at [20, 51] on icon "burger-menu" at bounding box center [23, 61] width 20 height 20
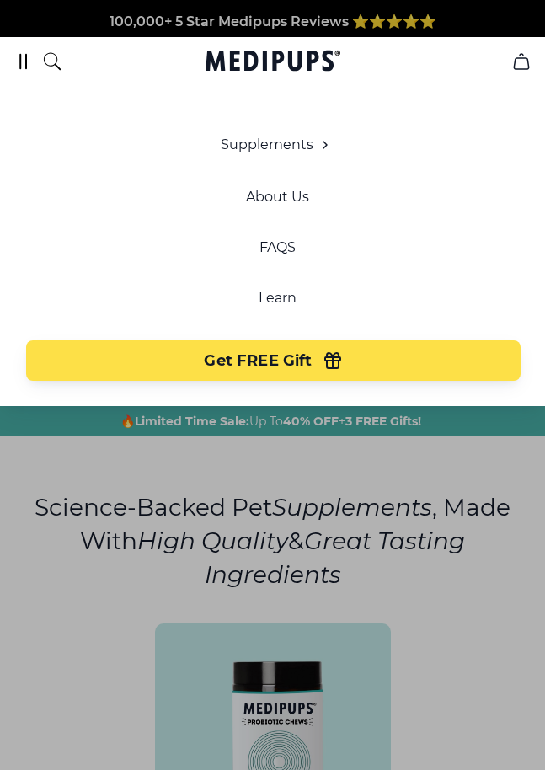
click at [522, 67] on icon "cart" at bounding box center [521, 61] width 20 height 20
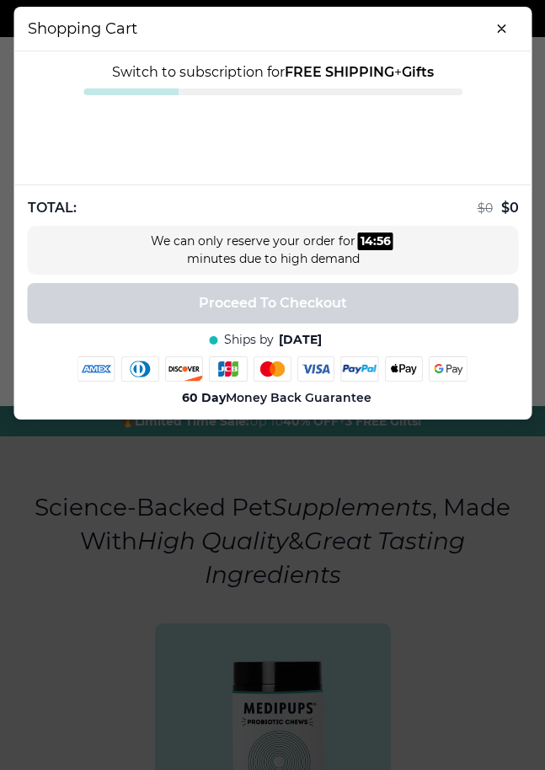
click at [505, 23] on button "close-cart" at bounding box center [501, 29] width 34 height 34
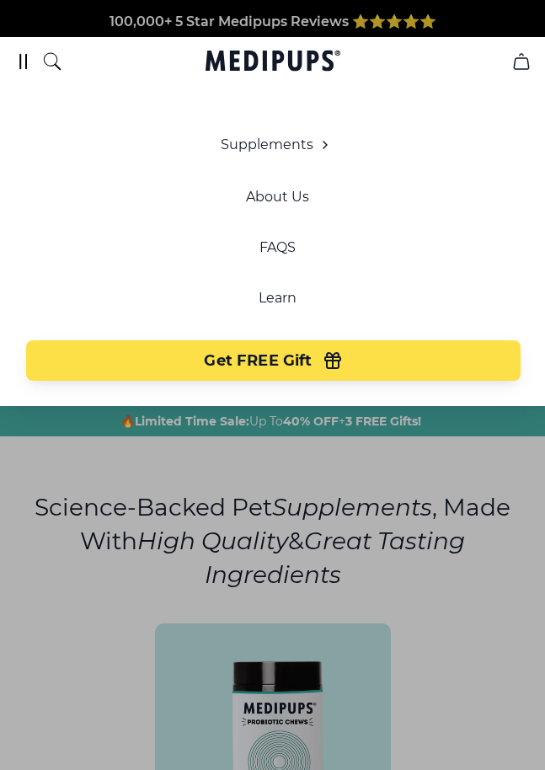
click at [32, 53] on icon "burger-menu" at bounding box center [23, 61] width 20 height 20
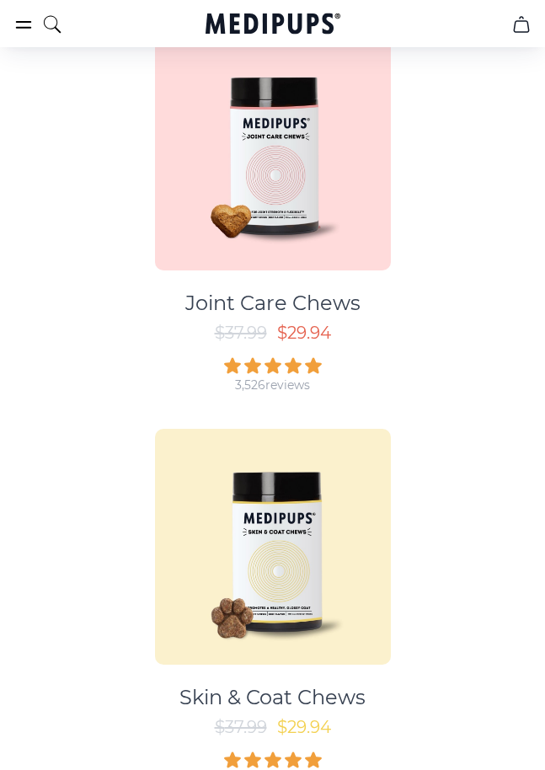
scroll to position [983, 0]
